Goal: Task Accomplishment & Management: Manage account settings

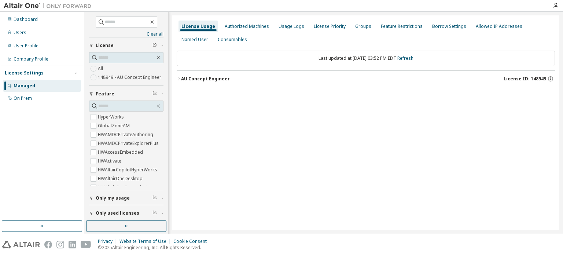
click at [212, 76] on div "AU Concept Engineer" at bounding box center [205, 79] width 49 height 6
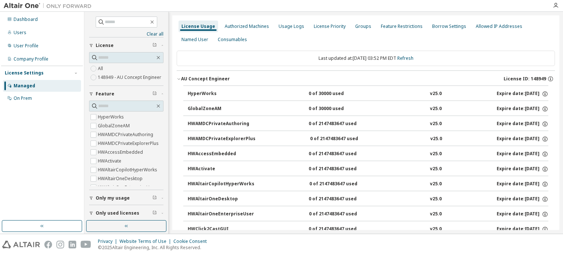
click at [208, 77] on div "AU Concept Engineer" at bounding box center [205, 79] width 49 height 6
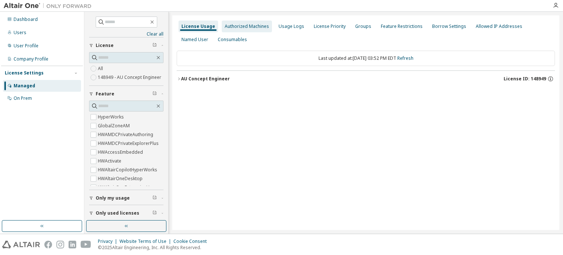
click at [228, 26] on div "Authorized Machines" at bounding box center [247, 26] width 44 height 6
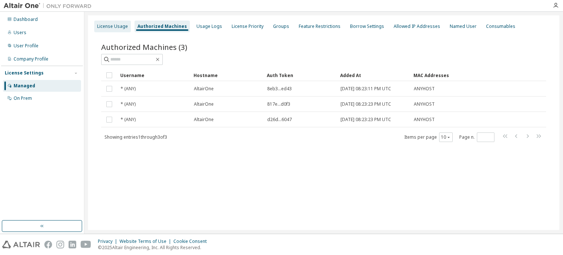
click at [119, 31] on div "License Usage" at bounding box center [112, 27] width 37 height 12
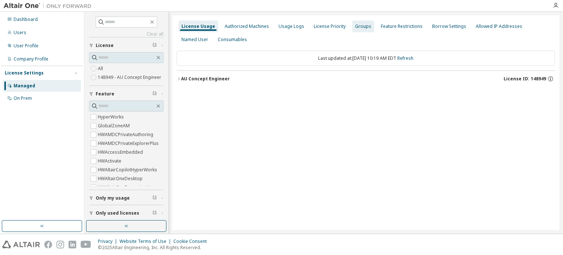
click at [352, 23] on div "Groups" at bounding box center [363, 27] width 22 height 12
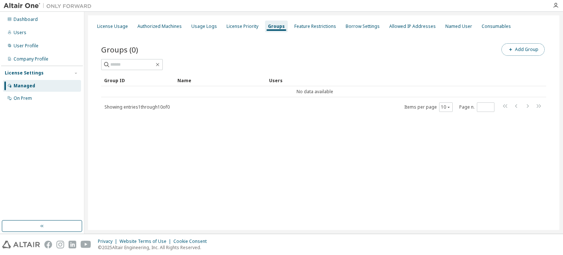
click at [519, 55] on button "Add Group" at bounding box center [522, 49] width 43 height 12
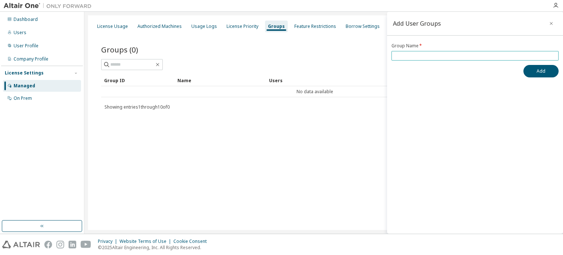
click at [407, 59] on span at bounding box center [474, 56] width 167 height 10
click at [409, 55] on input "text" at bounding box center [474, 56] width 163 height 6
type input "*"
type input "**********"
click at [536, 66] on button "Add" at bounding box center [540, 71] width 35 height 12
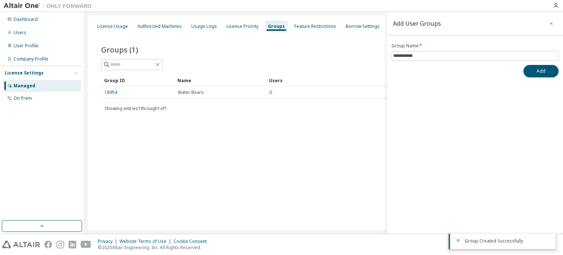
click at [316, 136] on div "License Usage Authorized Machines Usage Logs License Priority Groups Feature Re…" at bounding box center [323, 122] width 471 height 214
click at [550, 22] on icon "button" at bounding box center [550, 24] width 5 height 6
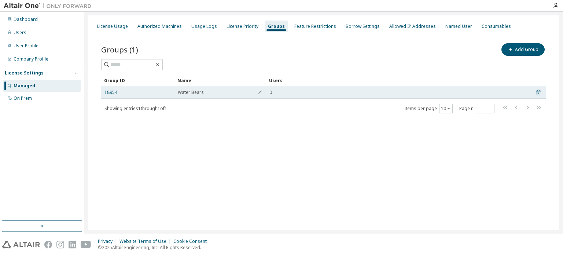
click at [342, 86] on td "0" at bounding box center [397, 92] width 262 height 12
click at [107, 92] on link "18954" at bounding box center [110, 92] width 13 height 6
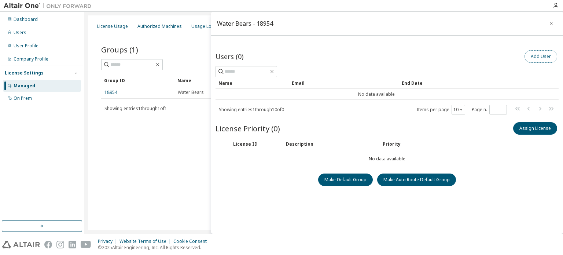
click at [537, 57] on button "Add User" at bounding box center [540, 56] width 33 height 12
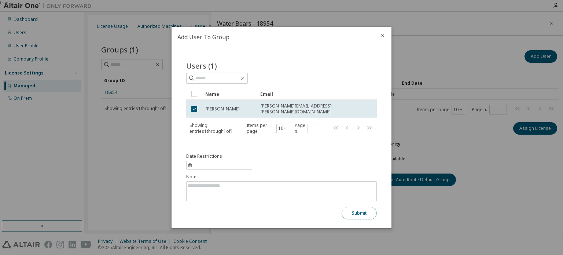
click at [368, 212] on button "Submit" at bounding box center [358, 213] width 35 height 12
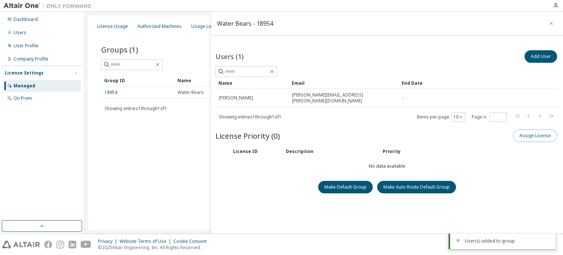
click at [541, 129] on button "Assign License" at bounding box center [535, 135] width 44 height 12
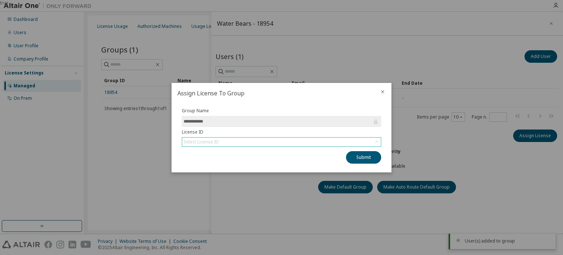
click at [255, 140] on div "Select License ID" at bounding box center [281, 141] width 199 height 9
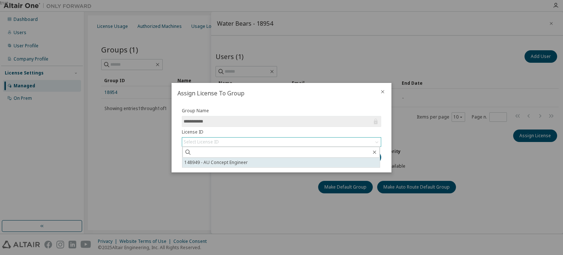
click at [236, 159] on li "148949 - AU Concept Engineer" at bounding box center [280, 162] width 197 height 10
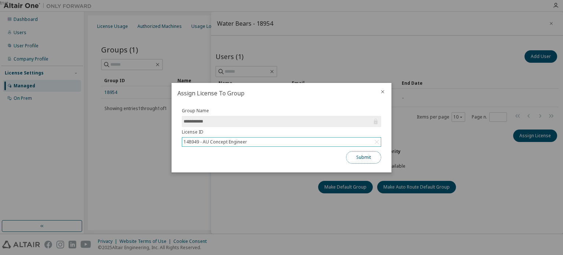
click at [364, 156] on button "Submit" at bounding box center [363, 157] width 35 height 12
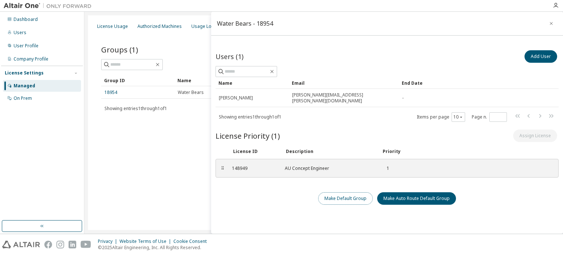
click at [345, 192] on button "Make Default Group" at bounding box center [345, 198] width 55 height 12
click at [527, 57] on button "Add User" at bounding box center [540, 56] width 33 height 12
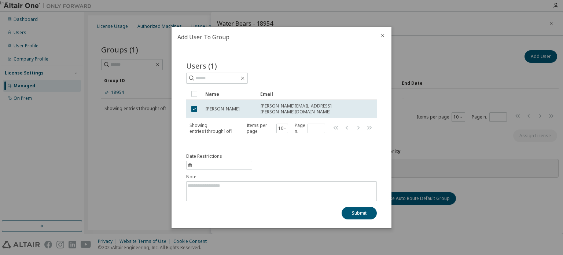
click at [384, 38] on icon "close" at bounding box center [382, 36] width 6 height 6
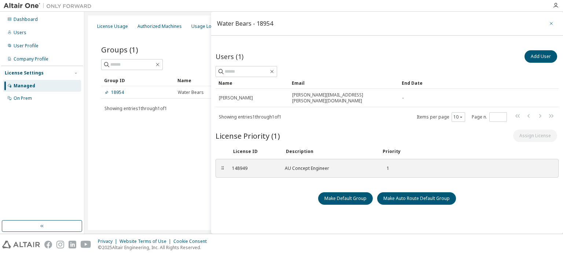
click at [549, 23] on icon "button" at bounding box center [550, 24] width 5 height 6
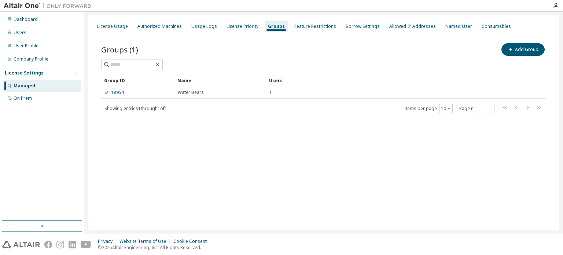
click at [314, 127] on div "Groups (1) Add Group Clear Load Save Save As Field Operator Value Select filter…" at bounding box center [323, 83] width 462 height 100
